Goal: Obtain resource: Download file/media

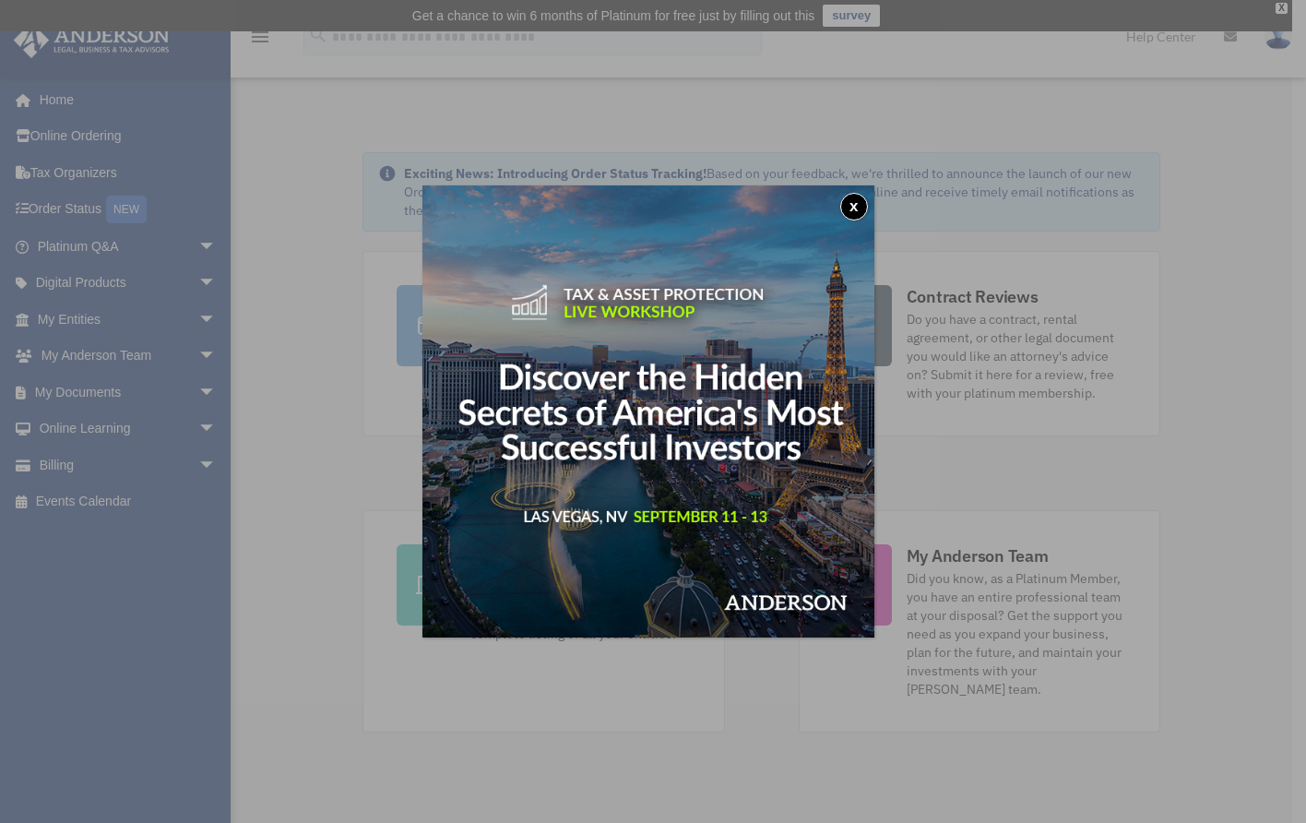
click at [855, 200] on button "x" at bounding box center [854, 207] width 28 height 28
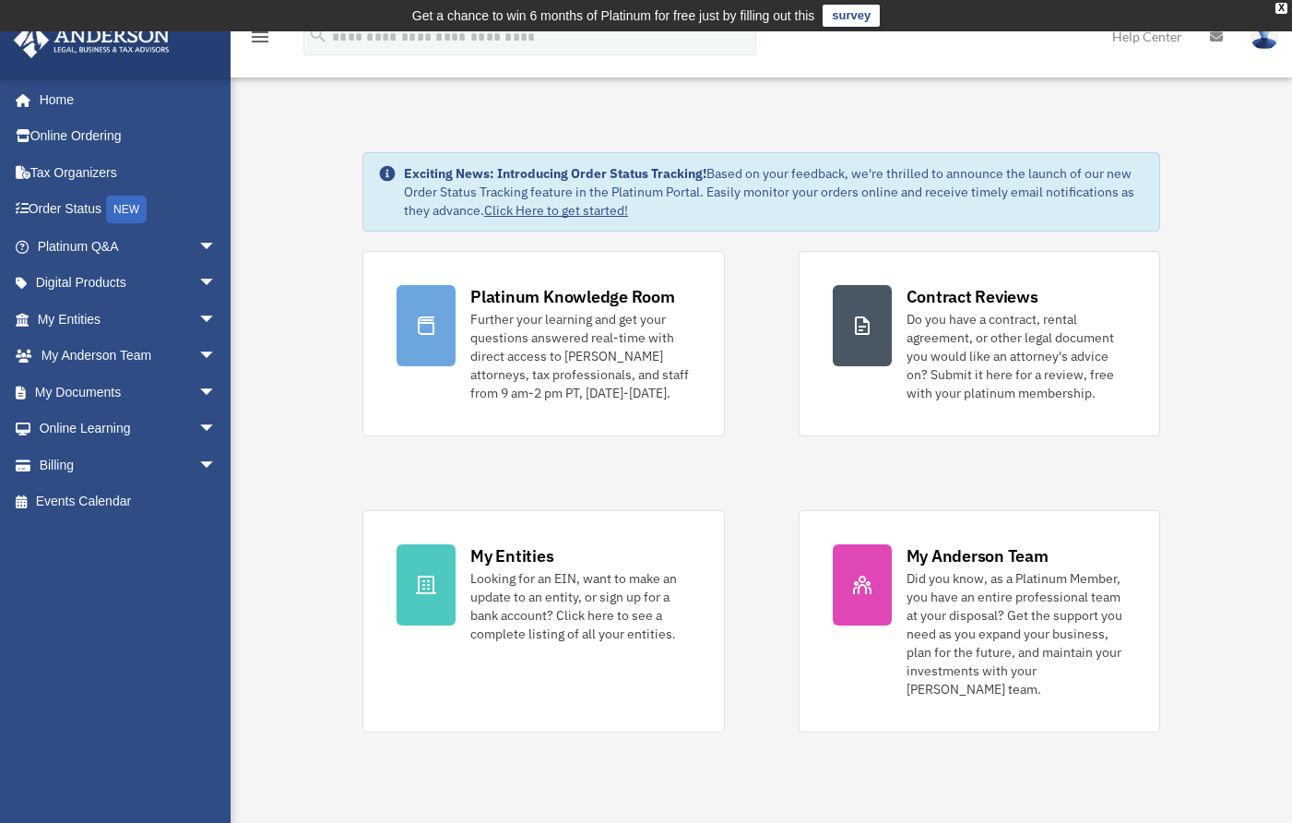
click at [79, 385] on link "My Documents arrow_drop_down" at bounding box center [129, 392] width 232 height 37
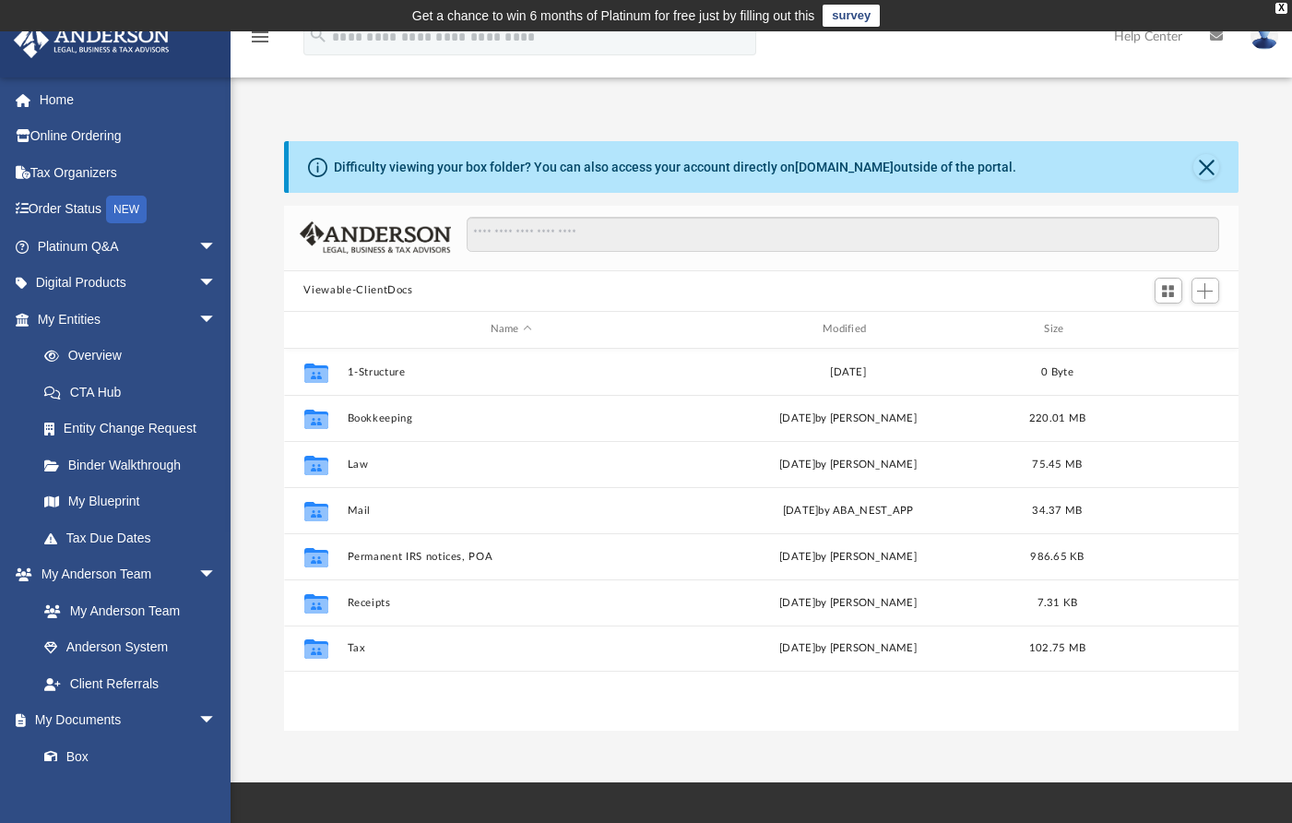
scroll to position [406, 942]
click at [352, 643] on button "Tax" at bounding box center [511, 648] width 328 height 12
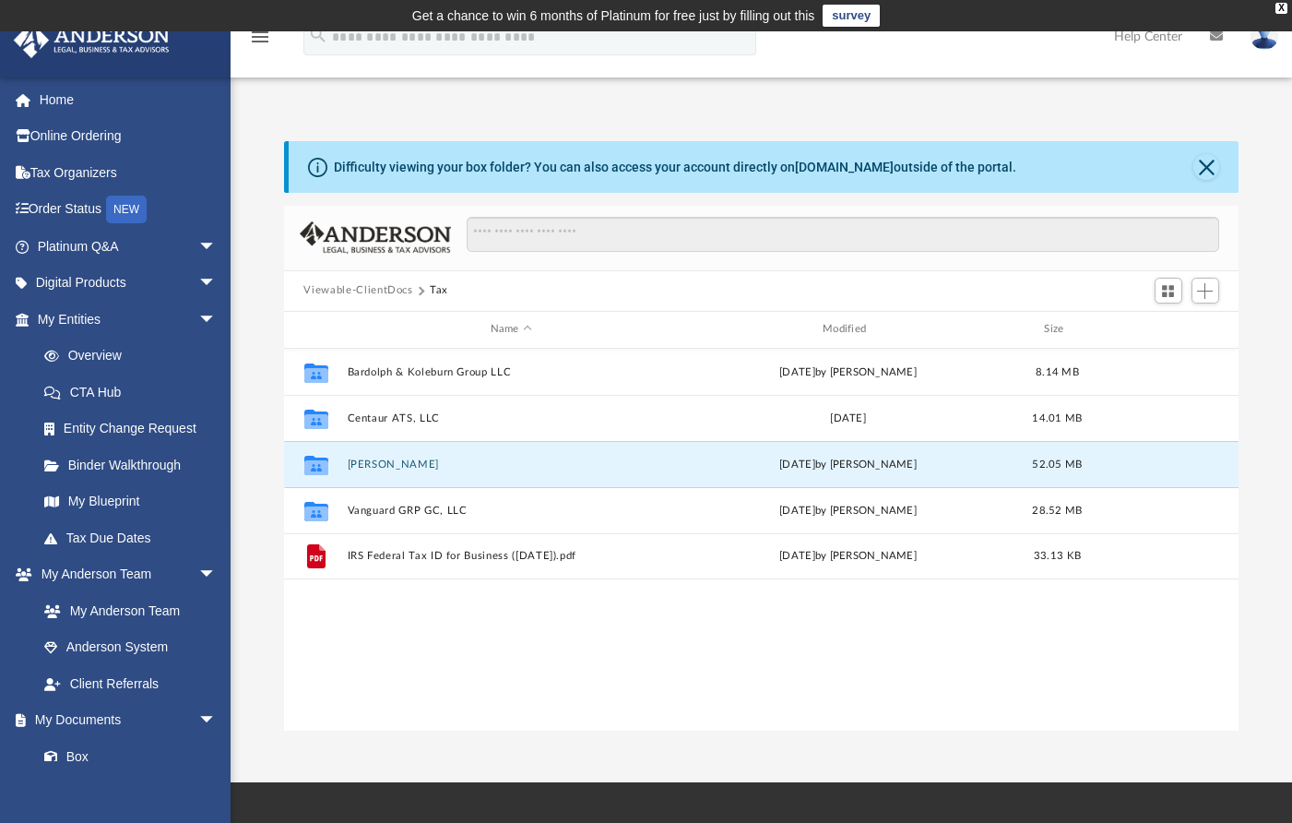
click at [361, 459] on button "[PERSON_NAME]" at bounding box center [511, 464] width 328 height 12
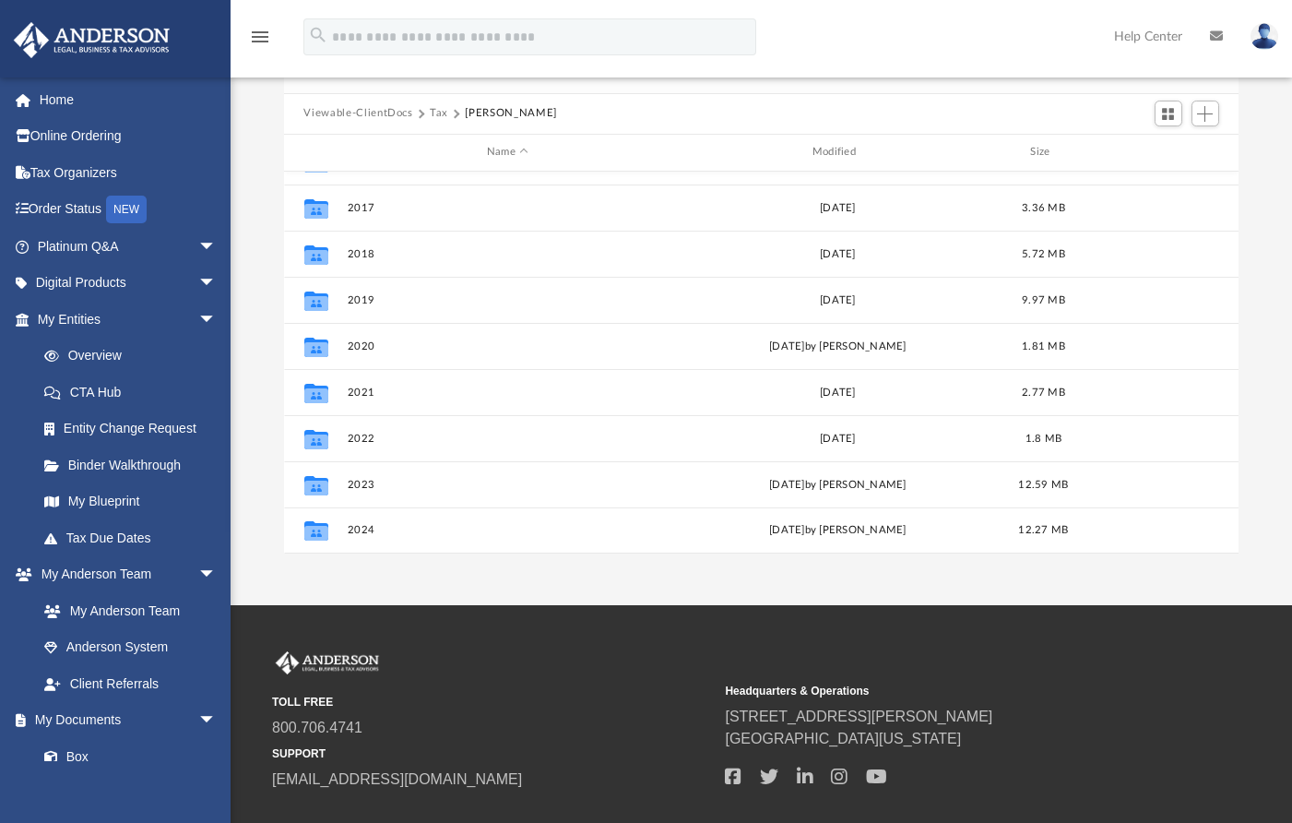
scroll to position [185, 0]
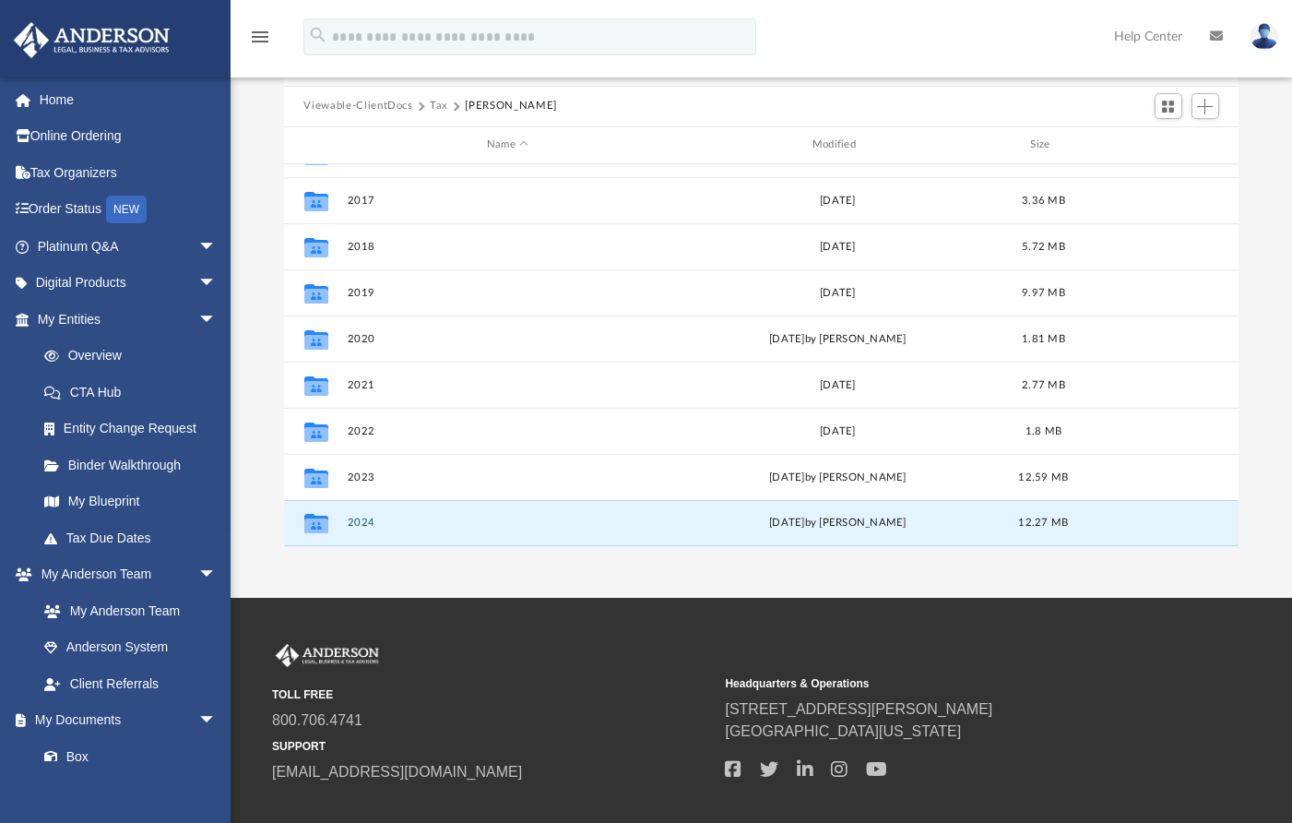
click at [354, 517] on button "2024" at bounding box center [508, 523] width 322 height 12
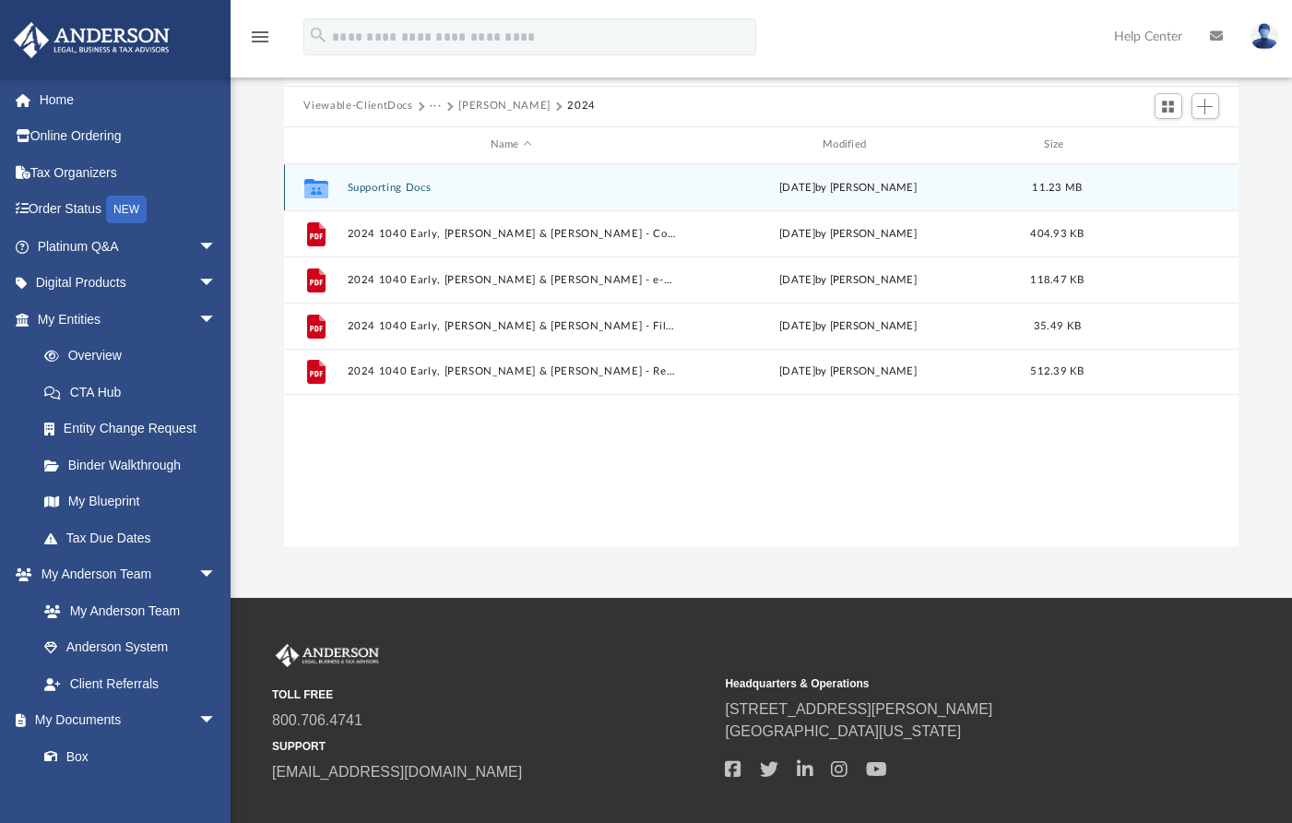
scroll to position [0, 0]
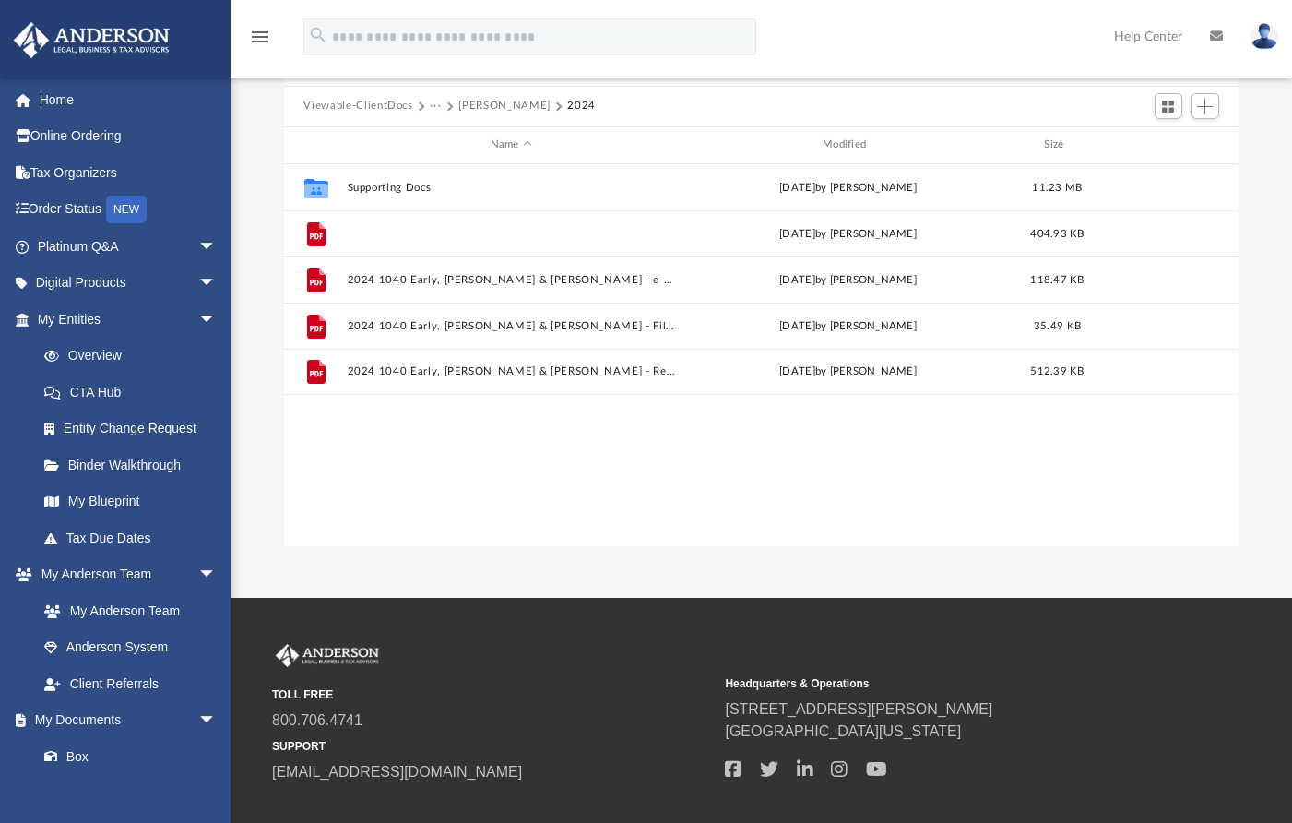
click at [401, 227] on button "2024 1040 Early, [PERSON_NAME] & [PERSON_NAME] - Completed Copy.pdf" at bounding box center [511, 233] width 328 height 12
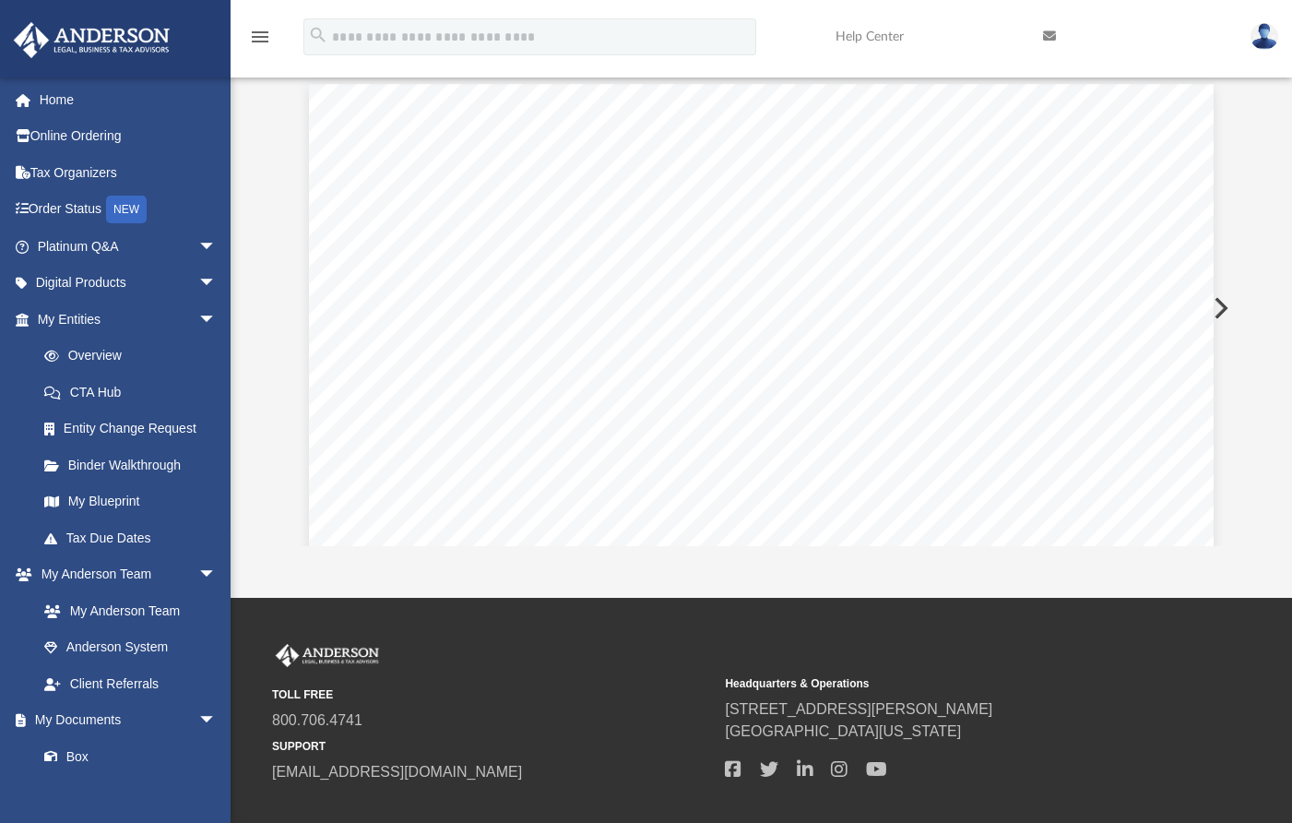
drag, startPoint x: 402, startPoint y: 227, endPoint x: 1267, endPoint y: 187, distance: 865.3
click at [1267, 187] on div "Difficulty viewing your box folder? You can also access your account directly o…" at bounding box center [762, 251] width 1062 height 589
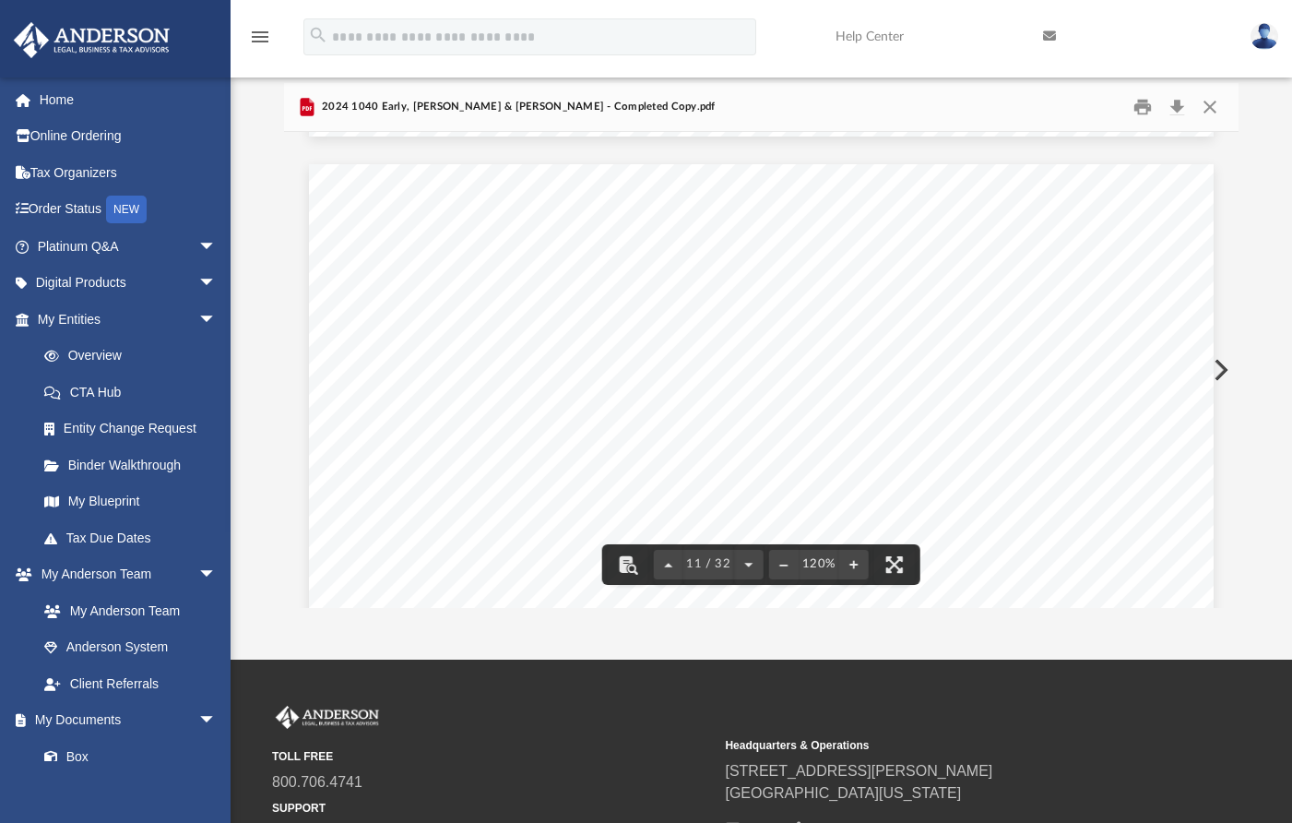
scroll to position [11977, 0]
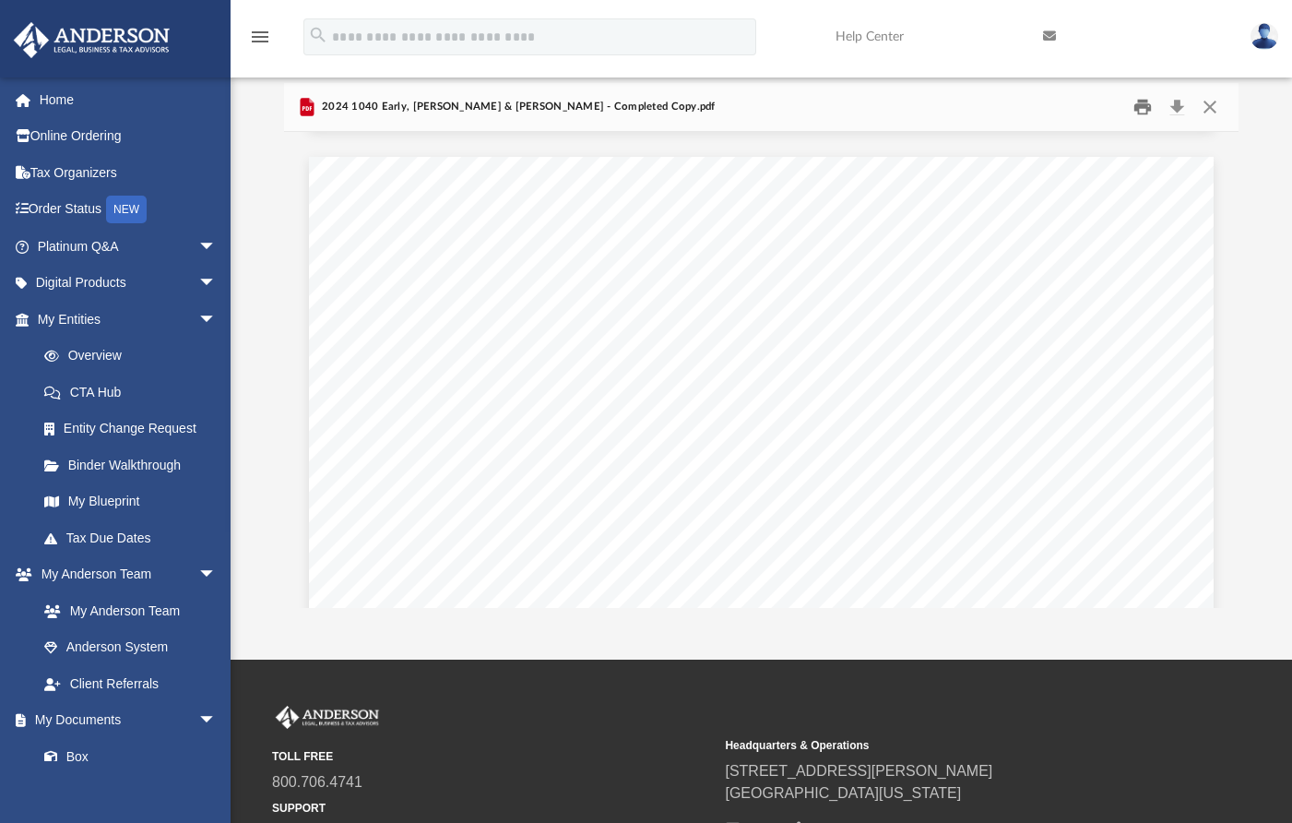
click at [1142, 103] on button "Print" at bounding box center [1143, 106] width 37 height 29
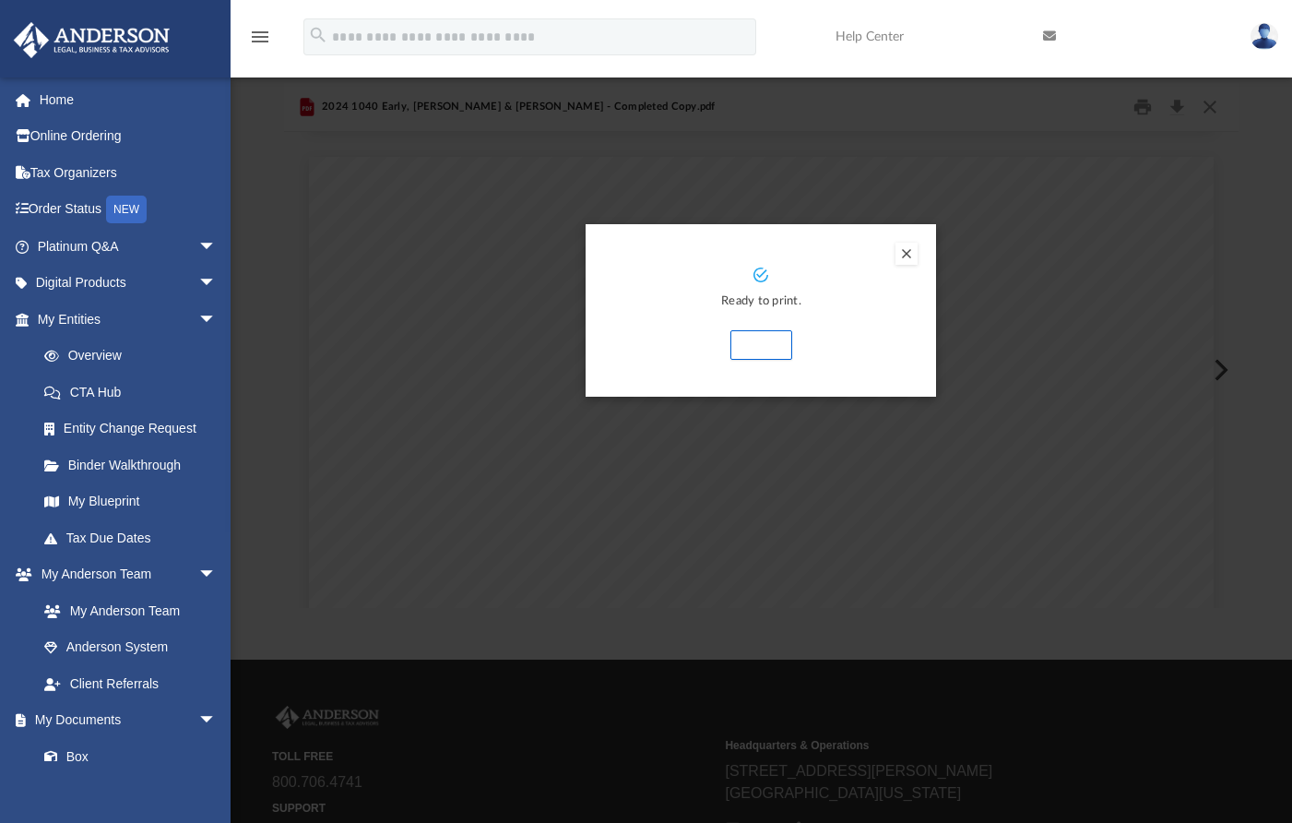
click at [756, 339] on button "Print" at bounding box center [762, 345] width 62 height 30
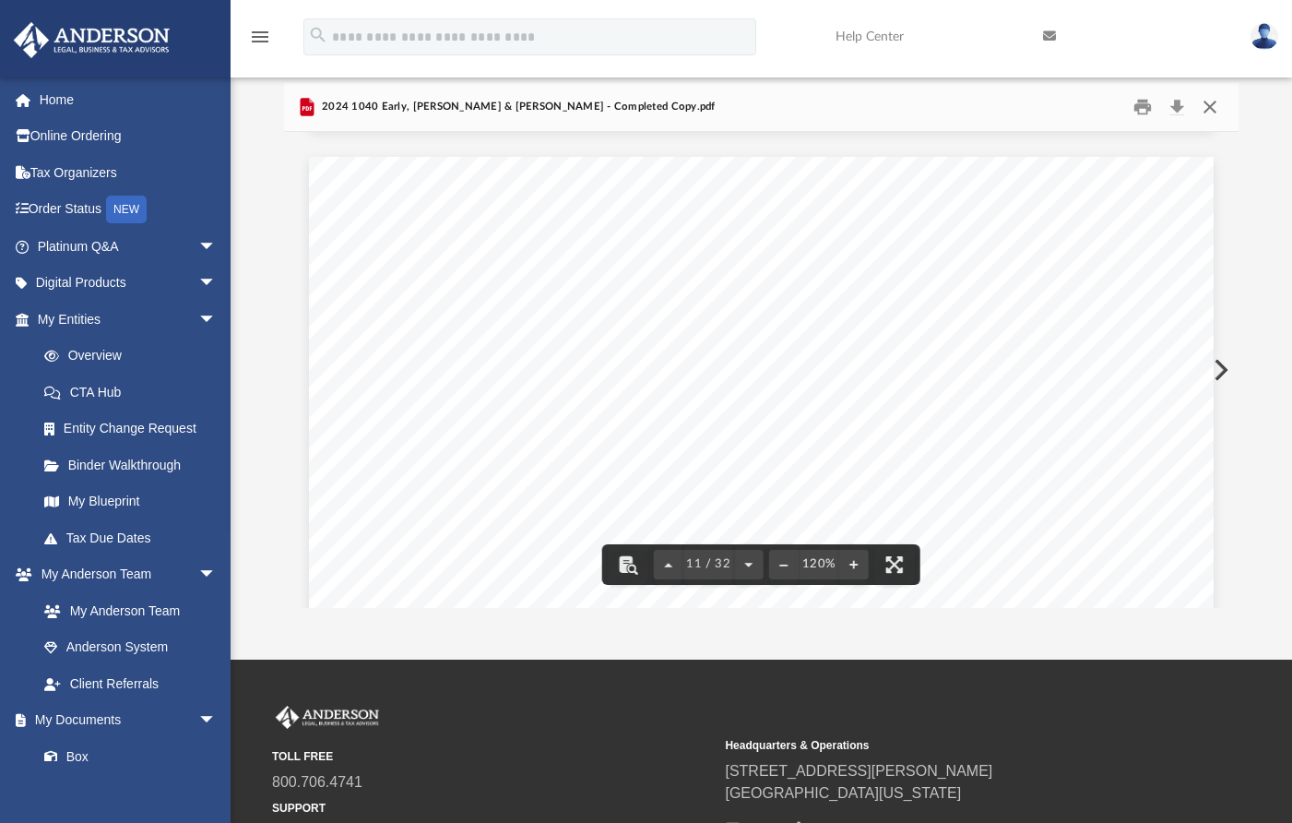
click at [1209, 101] on button "Close" at bounding box center [1210, 106] width 33 height 29
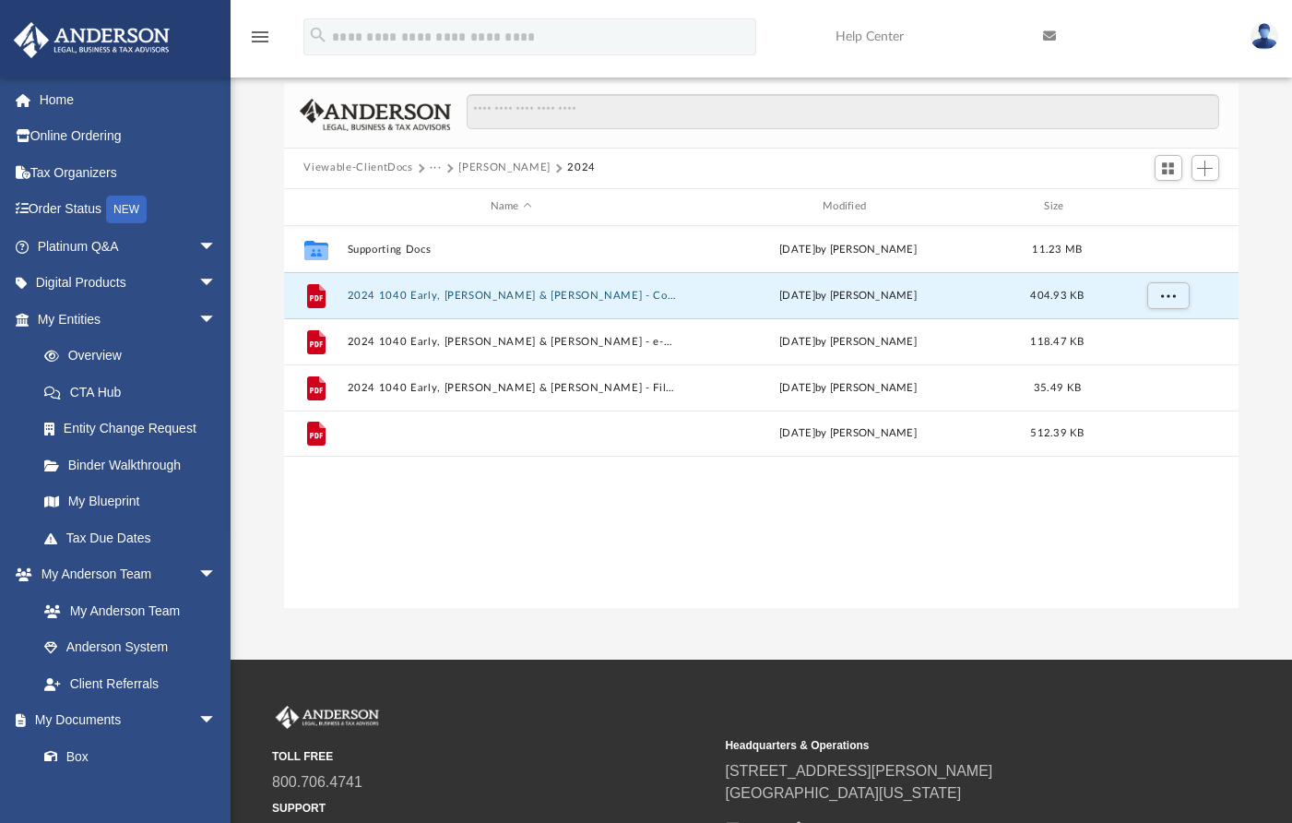
click at [432, 427] on button "2024 1040 Early, [PERSON_NAME] & [PERSON_NAME] - Review Copy.pdf" at bounding box center [511, 433] width 328 height 12
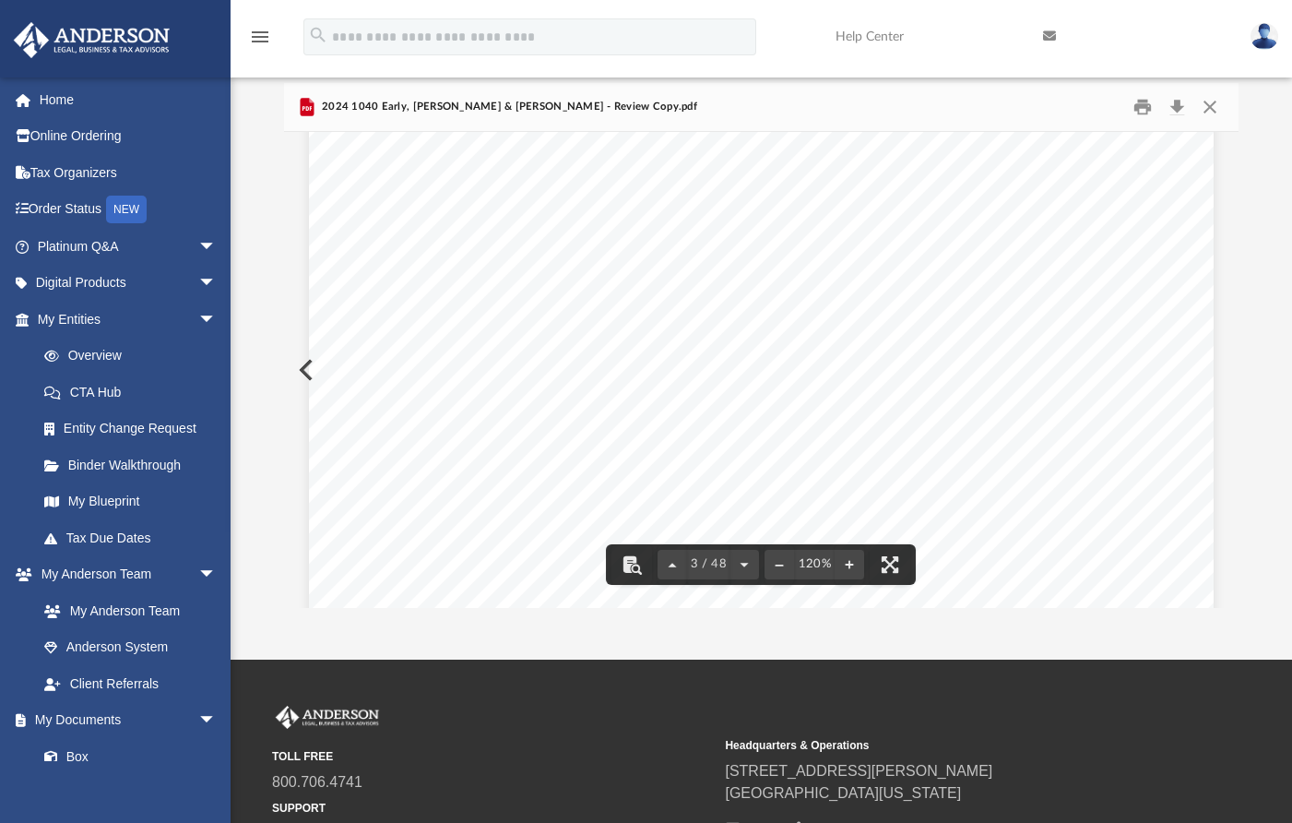
scroll to position [3321, 0]
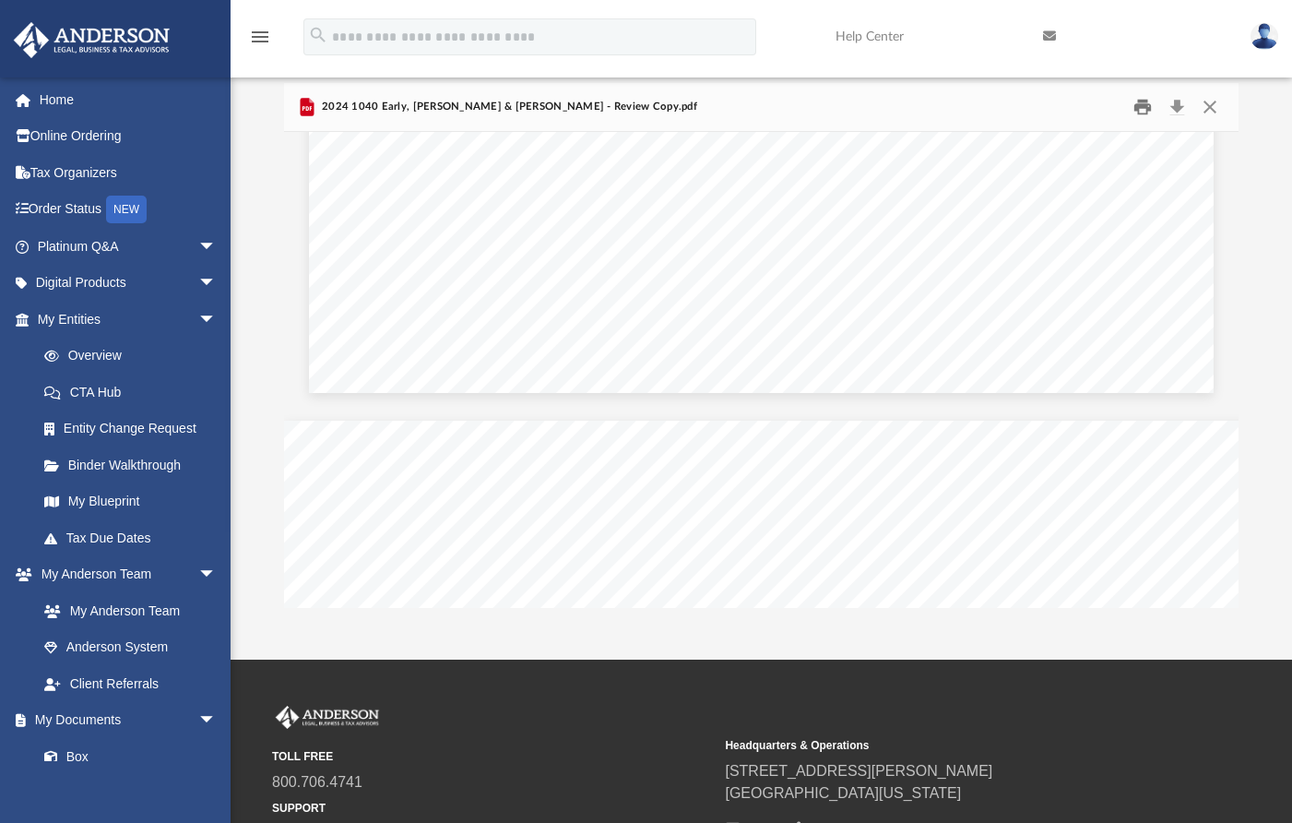
click at [1140, 102] on button "Print" at bounding box center [1143, 106] width 37 height 29
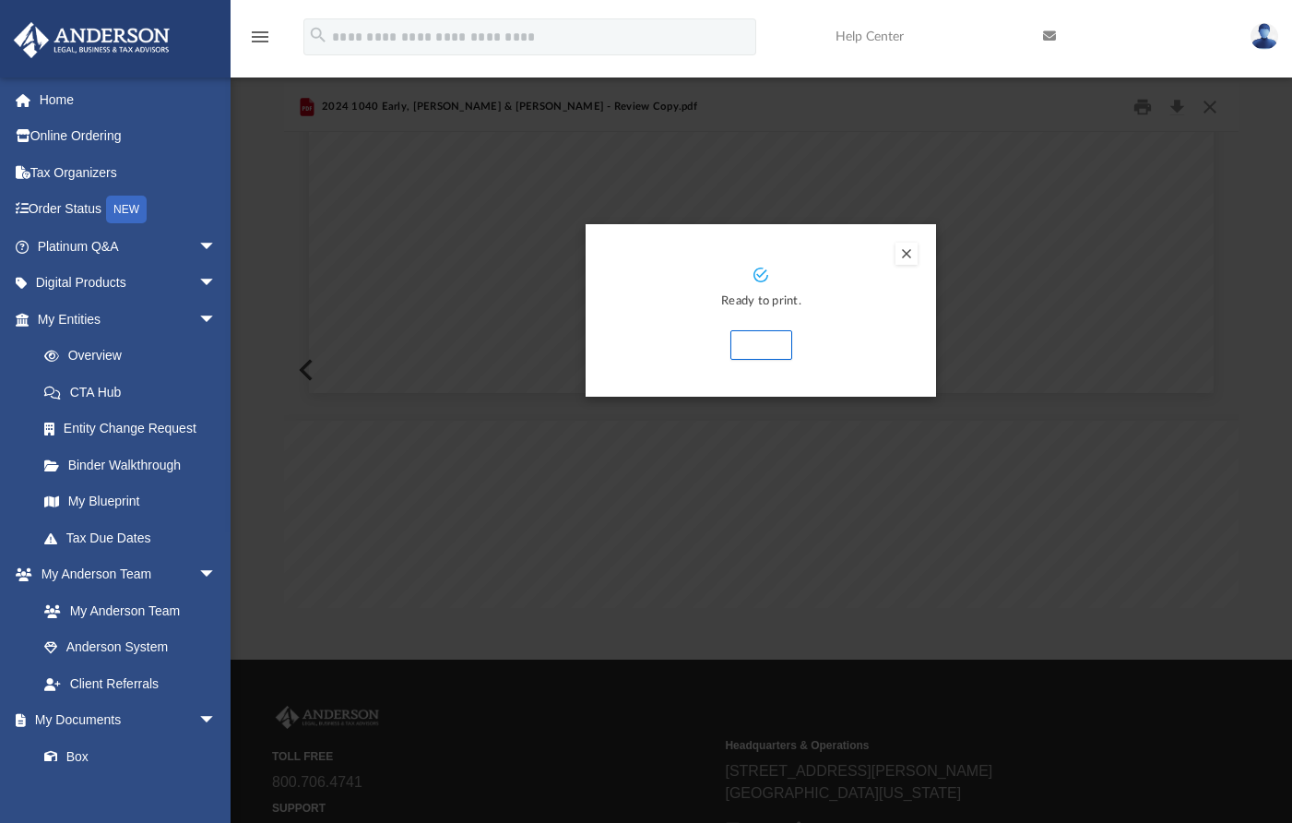
click at [762, 338] on button "Print" at bounding box center [762, 345] width 62 height 30
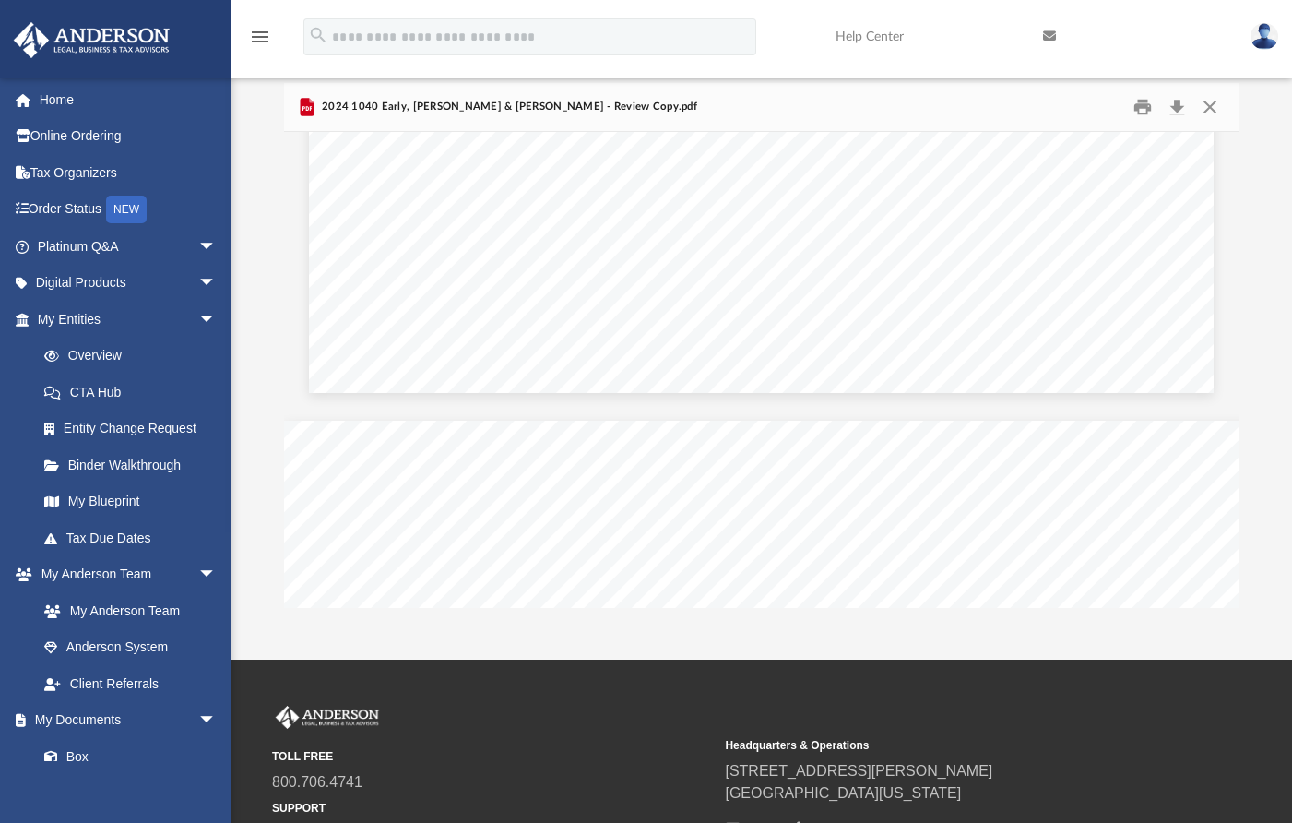
click at [1265, 32] on img at bounding box center [1265, 36] width 28 height 27
click at [1267, 151] on div "Difficulty viewing your box folder? You can also access your account directly o…" at bounding box center [762, 312] width 1062 height 589
